Goal: Task Accomplishment & Management: Use online tool/utility

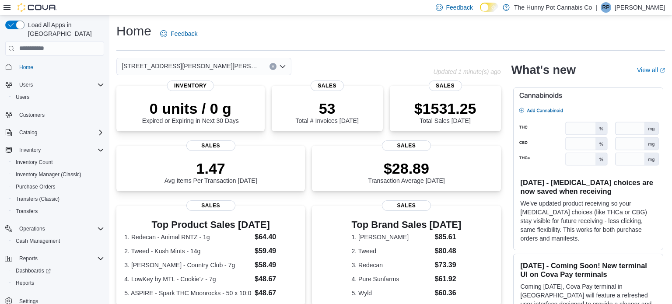
click at [5, 277] on div "Reports Dashboards Reports" at bounding box center [54, 271] width 99 height 37
click at [29, 280] on span "Reports" at bounding box center [25, 283] width 18 height 7
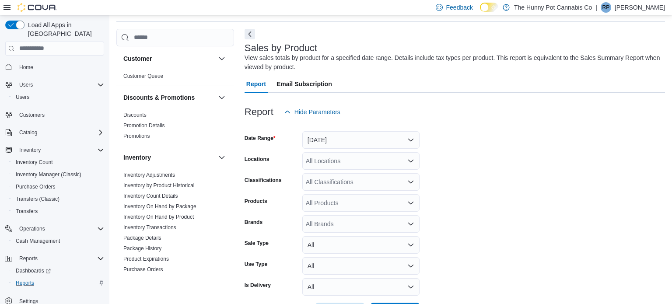
scroll to position [386, 0]
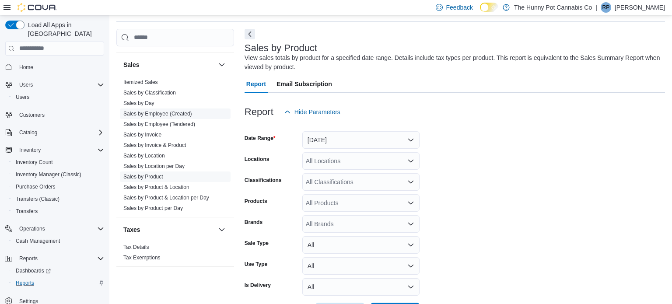
click at [150, 113] on link "Sales by Employee (Created)" at bounding box center [157, 114] width 69 height 6
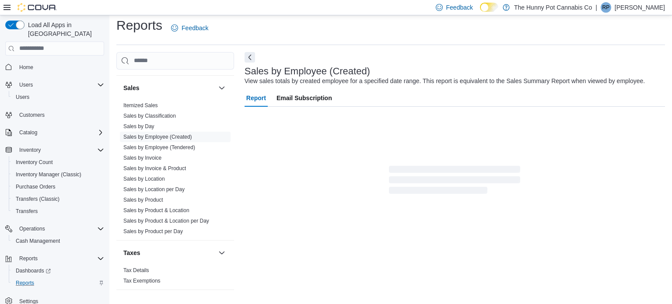
scroll to position [20, 0]
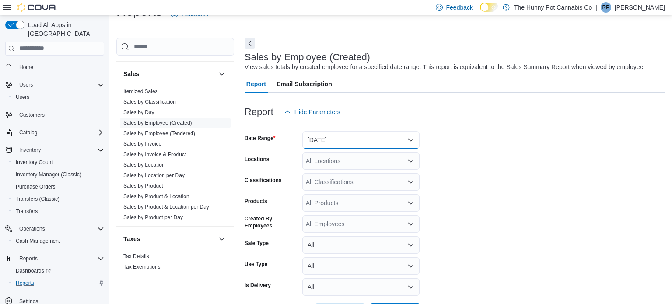
click at [332, 133] on button "[DATE]" at bounding box center [360, 140] width 117 height 18
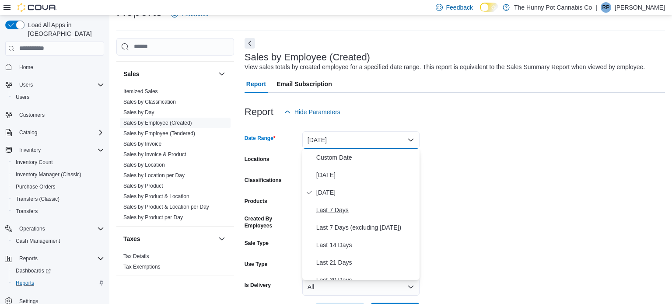
scroll to position [131, 0]
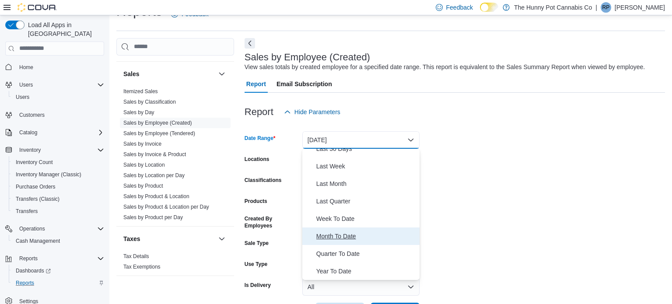
click at [366, 237] on span "Month To Date" at bounding box center [366, 236] width 100 height 11
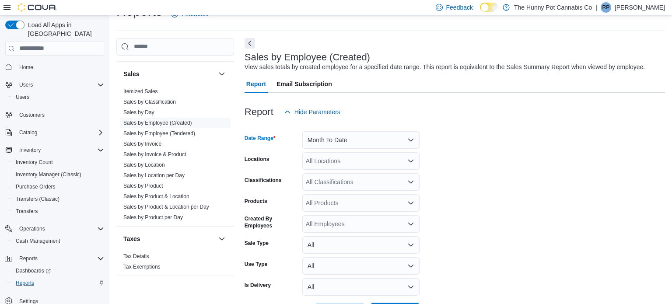
click at [341, 166] on div "All Locations" at bounding box center [360, 161] width 117 height 18
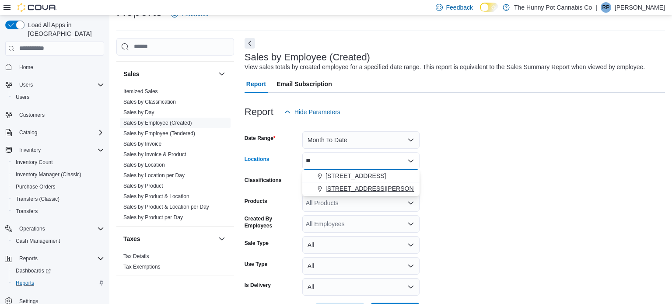
type input "**"
click at [351, 187] on span "[STREET_ADDRESS][PERSON_NAME][PERSON_NAME]" at bounding box center [407, 188] width 162 height 9
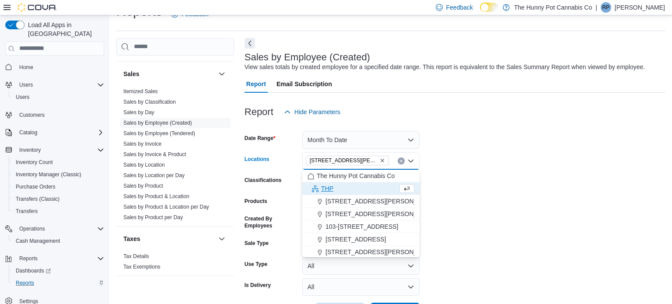
click at [473, 223] on form "Date Range Month To Date Locations [STREET_ADDRESS][PERSON_NAME][PERSON_NAME][P…" at bounding box center [455, 221] width 421 height 200
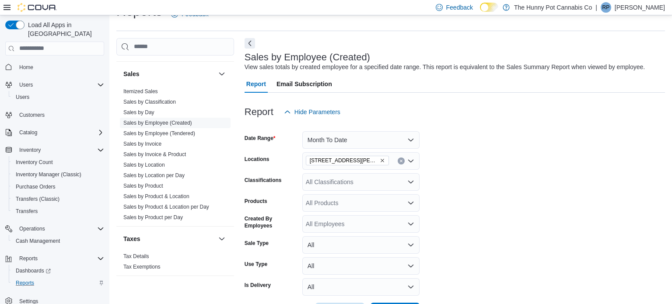
click at [341, 178] on div "All Classifications" at bounding box center [360, 182] width 117 height 18
type input "*****"
click at [342, 193] on span "Lighters" at bounding box center [332, 197] width 22 height 9
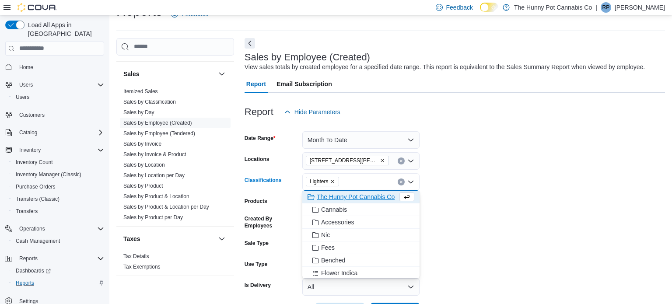
click at [445, 233] on form "Date Range Month To Date Locations [STREET_ADDRESS][PERSON_NAME][PERSON_NAME] C…" at bounding box center [455, 221] width 421 height 200
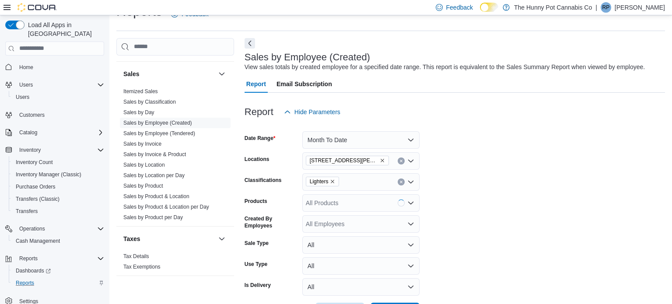
scroll to position [53, 0]
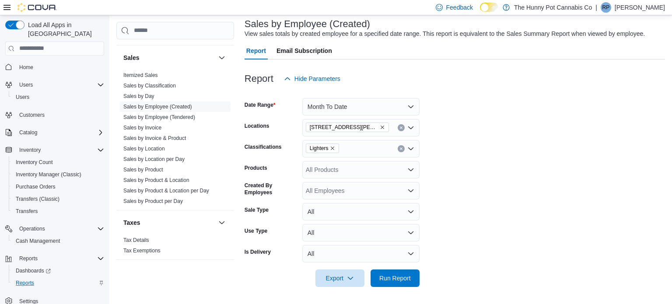
click at [412, 268] on div at bounding box center [455, 266] width 421 height 7
click at [409, 284] on span "Run Report" at bounding box center [395, 278] width 39 height 18
